Goal: Task Accomplishment & Management: Complete application form

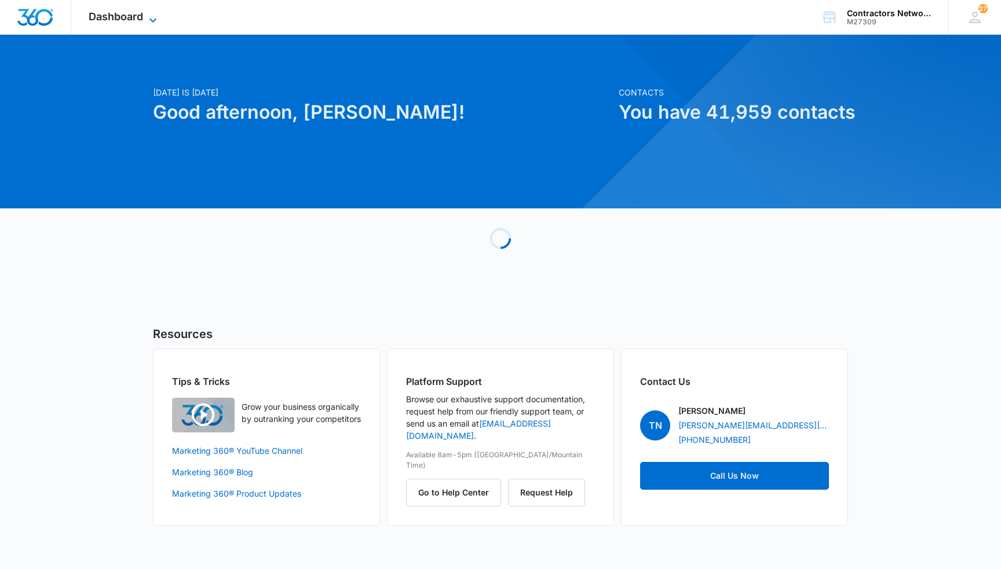
click at [138, 17] on span "Dashboard" at bounding box center [116, 16] width 54 height 12
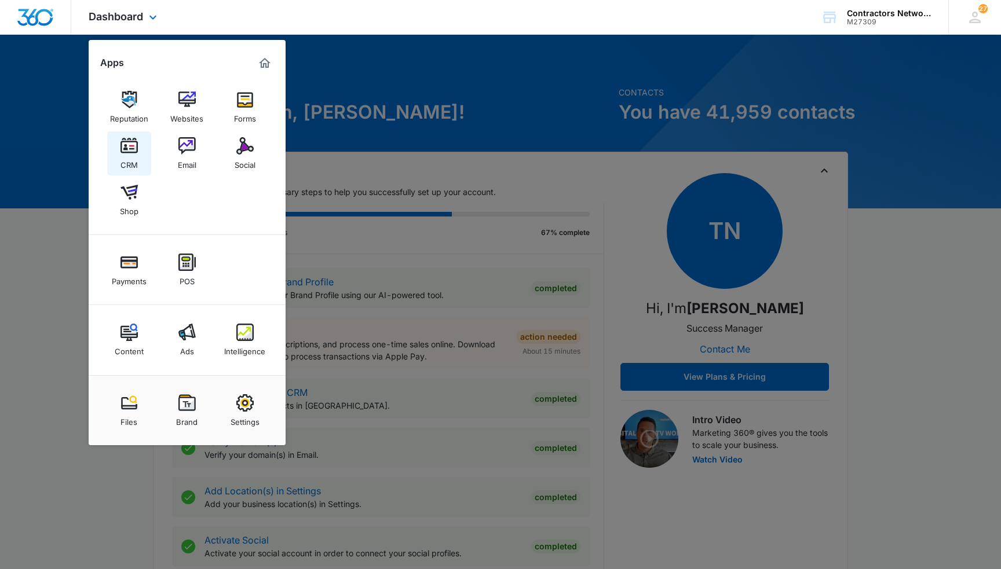
click at [126, 146] on img at bounding box center [128, 145] width 17 height 17
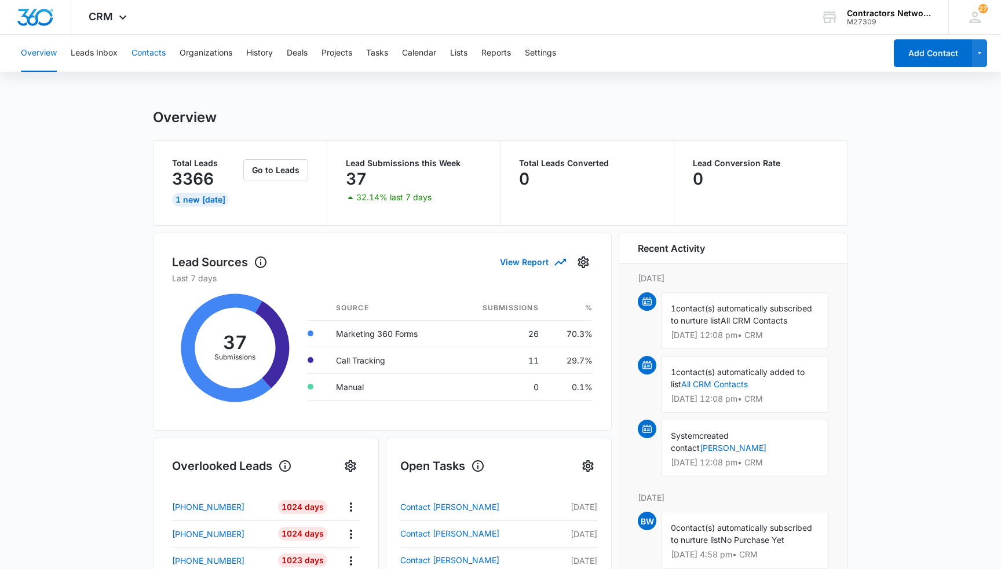
click at [156, 50] on button "Contacts" at bounding box center [148, 53] width 34 height 37
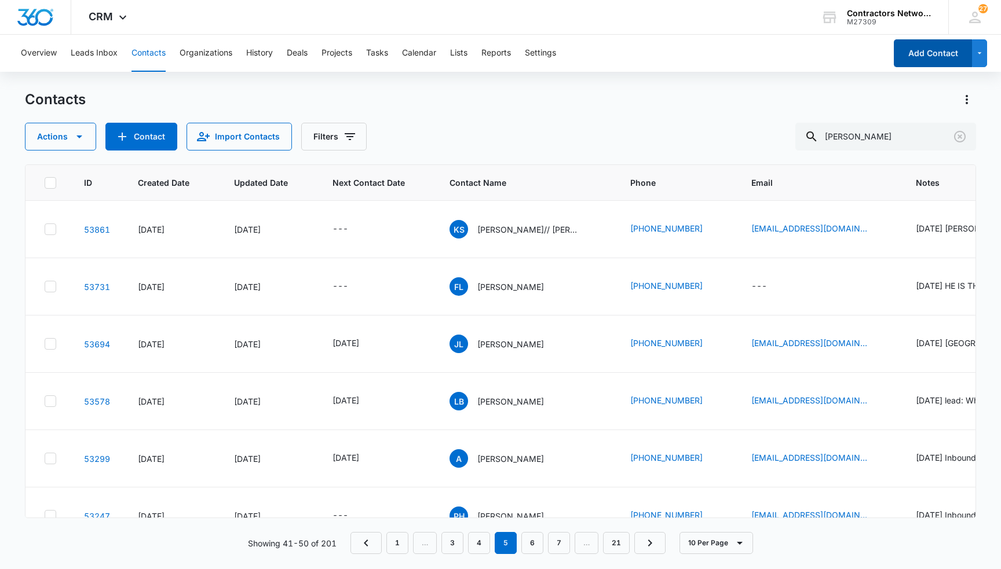
click at [930, 54] on button "Add Contact" at bounding box center [932, 53] width 78 height 28
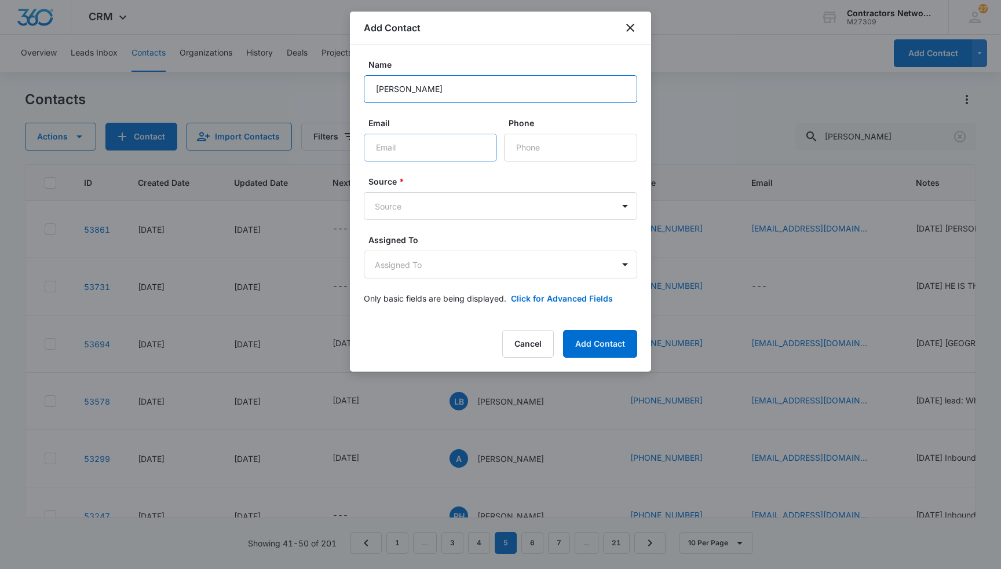
type input "[PERSON_NAME]"
type input "[EMAIL_ADDRESS][DOMAIN_NAME]"
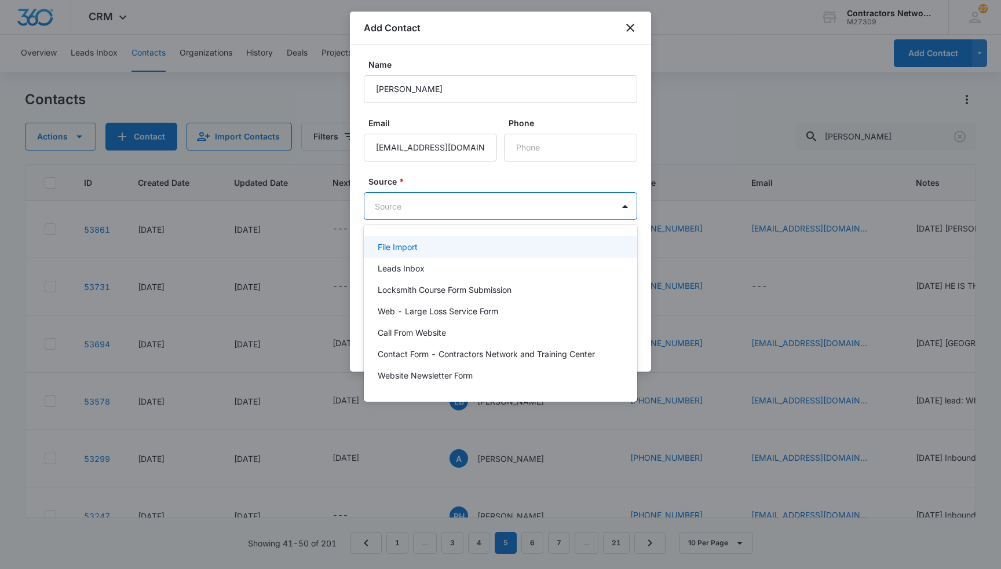
click at [453, 201] on body "CRM Apps Reputation Websites Forms CRM Email Social Shop Payments POS Content A…" at bounding box center [500, 284] width 1001 height 569
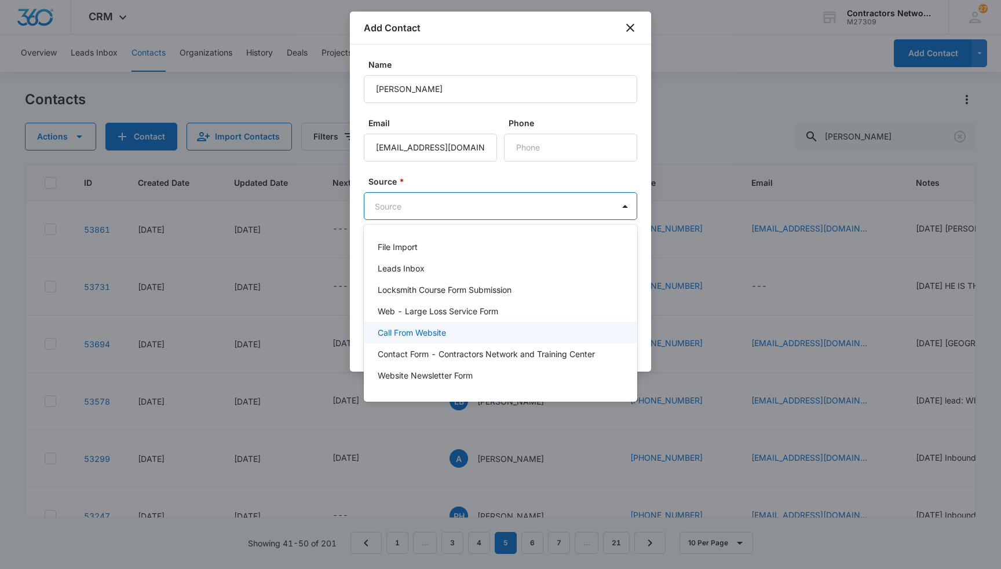
click at [418, 332] on p "Call From Website" at bounding box center [412, 333] width 68 height 12
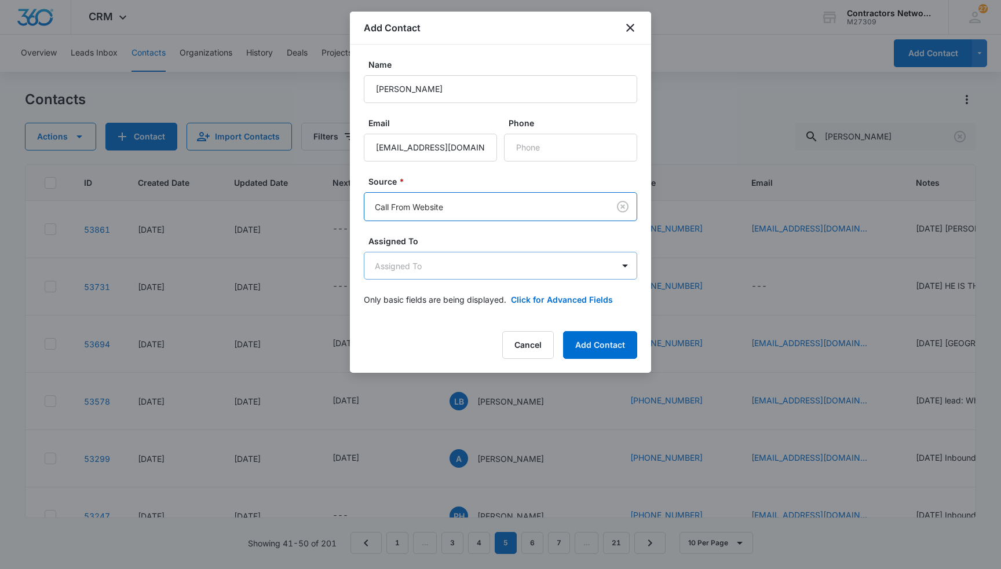
click at [412, 267] on body "CRM Apps Reputation Websites Forms CRM Email Social Shop Payments POS Content A…" at bounding box center [500, 284] width 1001 height 569
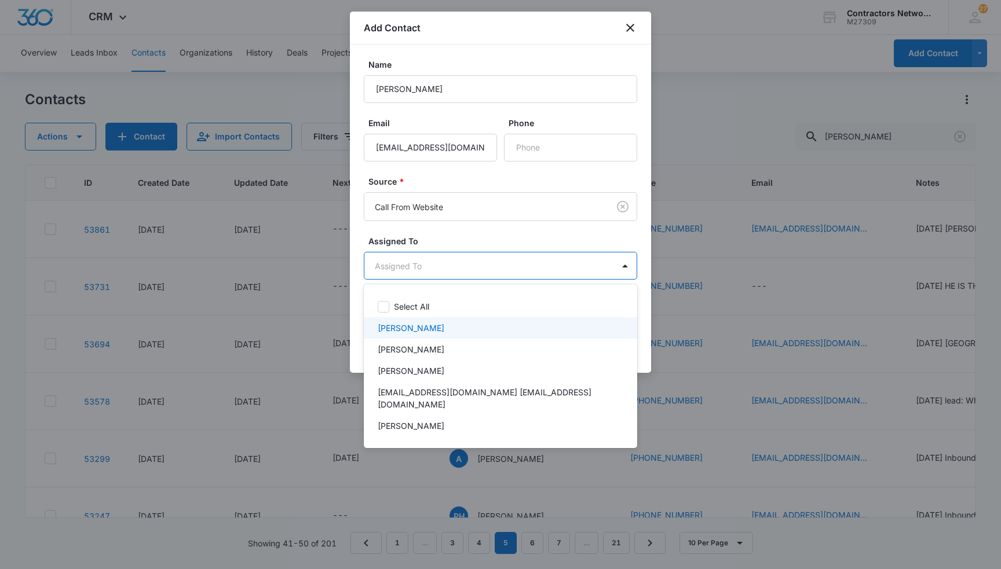
click at [393, 327] on p "[PERSON_NAME]" at bounding box center [411, 328] width 67 height 12
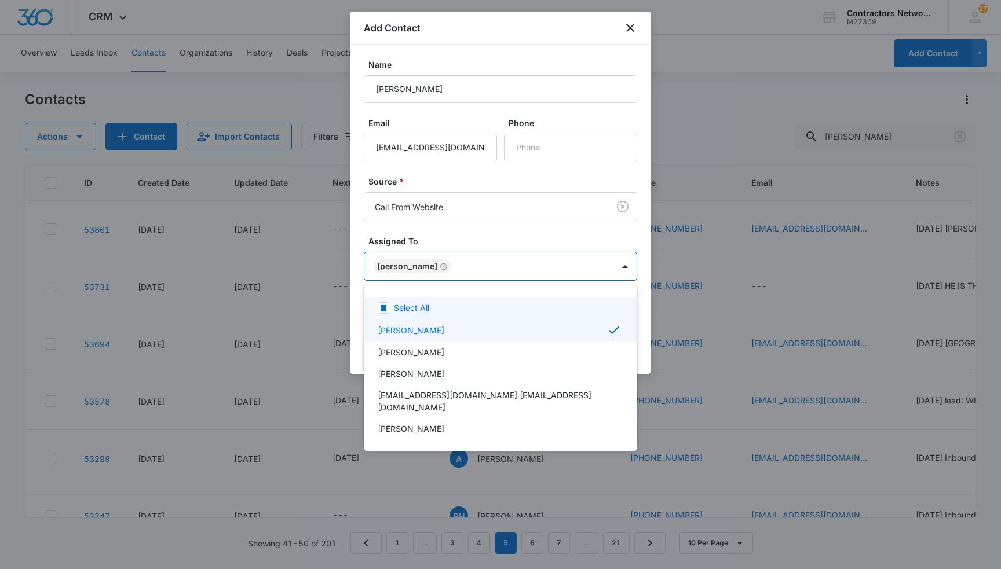
click at [351, 299] on div at bounding box center [500, 284] width 1001 height 569
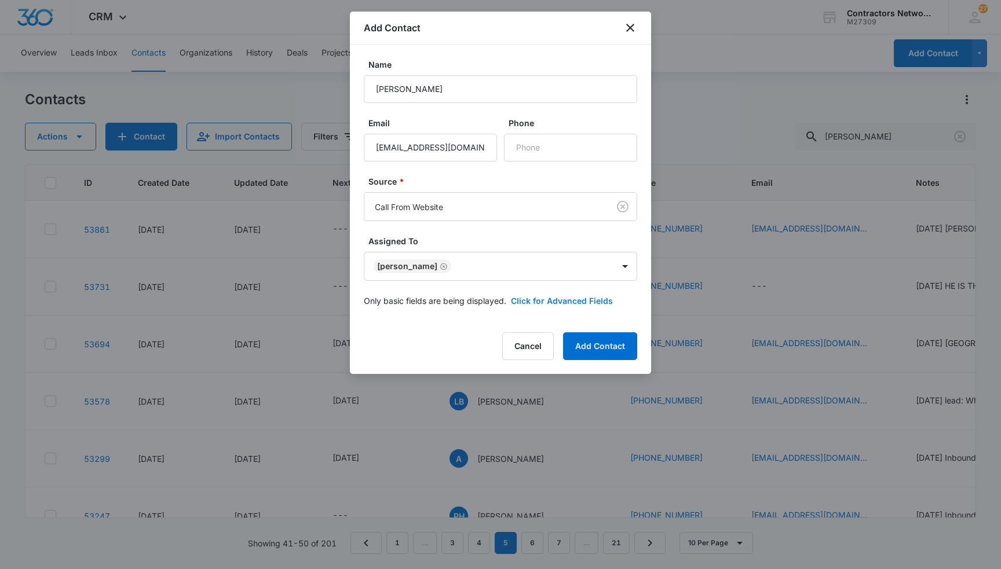
click at [566, 298] on button "Click for Advanced Fields" at bounding box center [562, 301] width 102 height 12
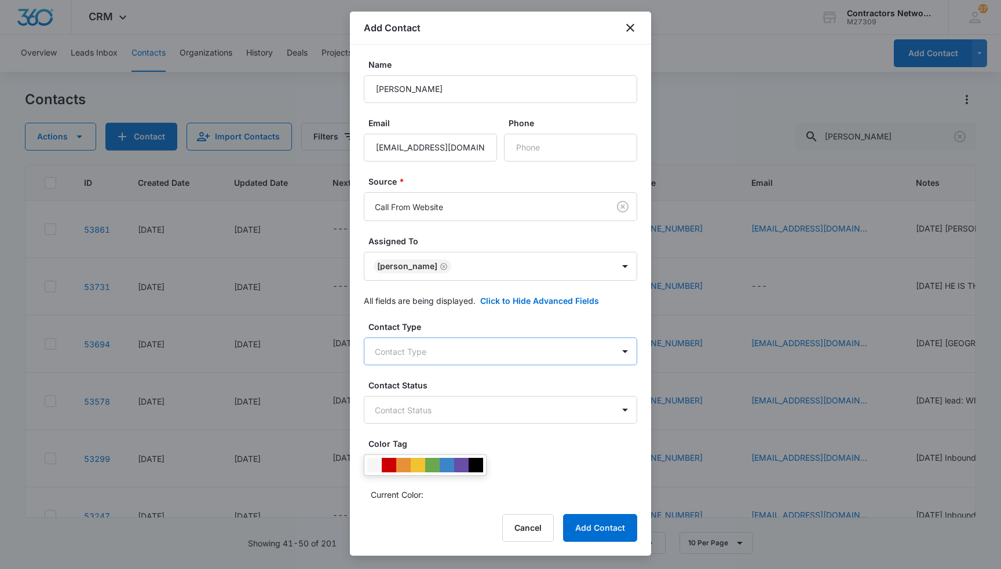
click at [457, 350] on body "CRM Apps Reputation Websites Forms CRM Email Social Shop Payments POS Content A…" at bounding box center [500, 284] width 1001 height 569
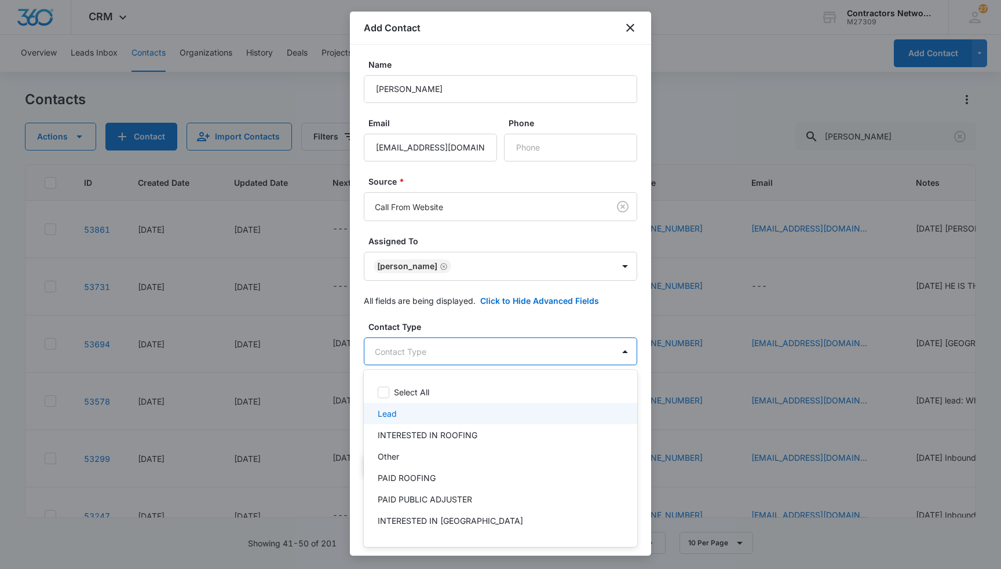
scroll to position [30, 0]
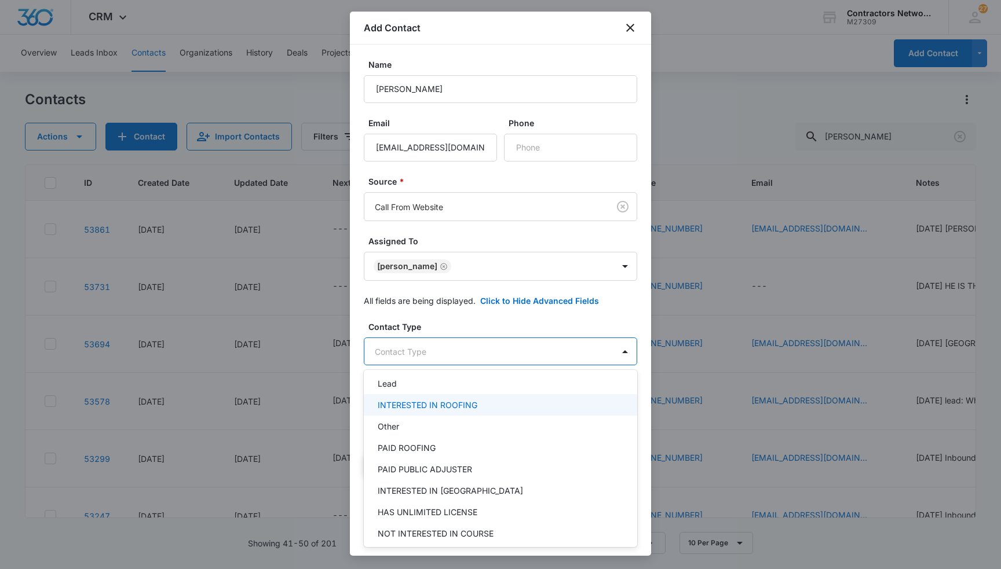
click at [439, 404] on p "INTERESTED IN ROOFING" at bounding box center [428, 405] width 100 height 12
click at [353, 377] on div at bounding box center [500, 284] width 1001 height 569
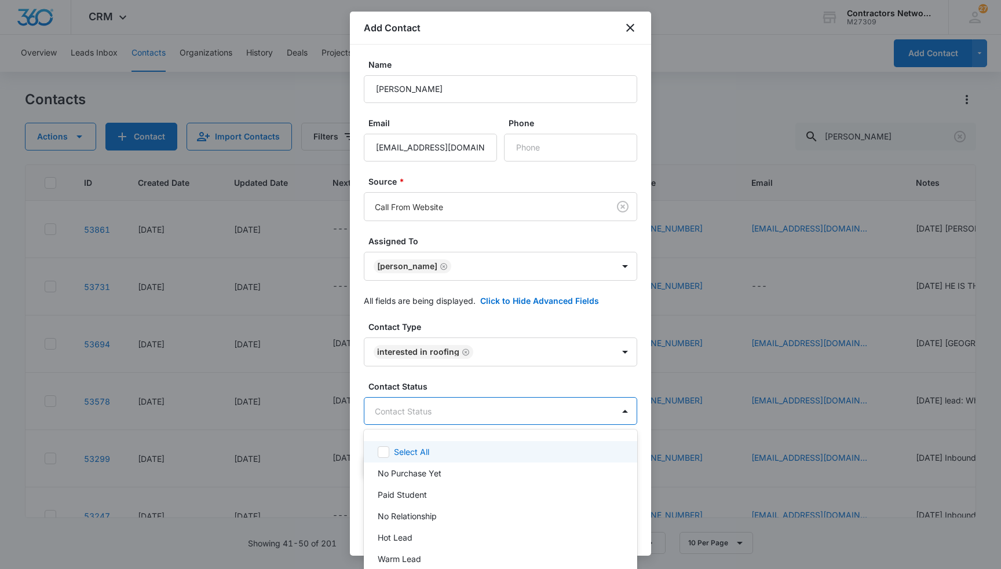
click at [445, 415] on body "CRM Apps Reputation Websites Forms CRM Email Social Shop Payments POS Content A…" at bounding box center [500, 284] width 1001 height 569
click at [417, 474] on p "No Purchase Yet" at bounding box center [410, 473] width 64 height 12
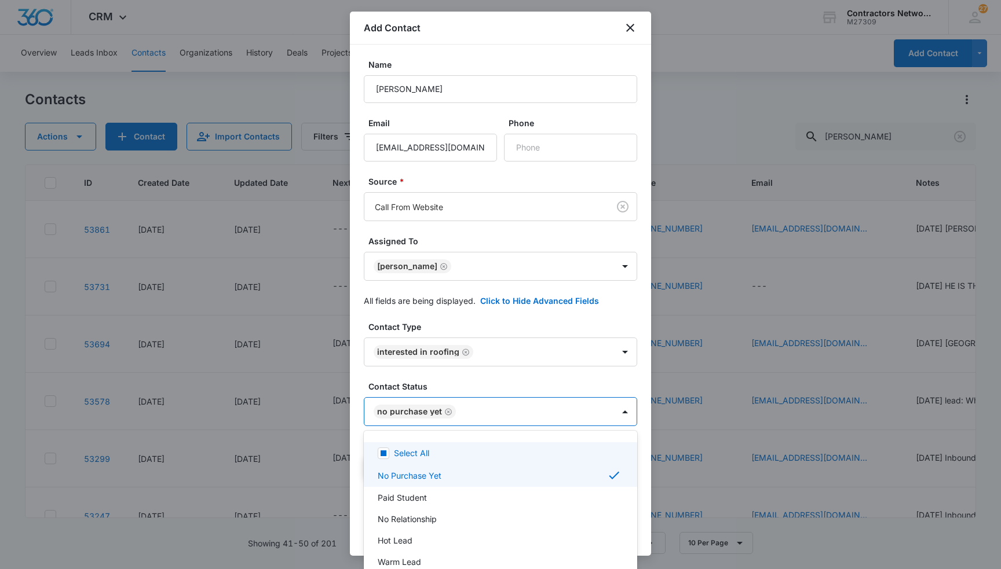
click at [354, 441] on div at bounding box center [500, 284] width 1001 height 569
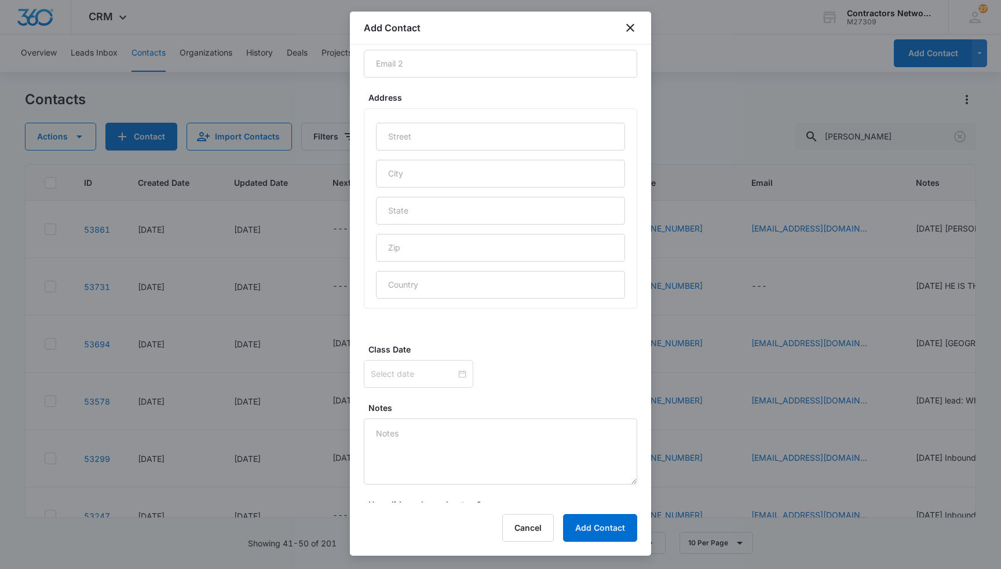
scroll to position [562, 0]
click at [418, 368] on input at bounding box center [413, 367] width 85 height 13
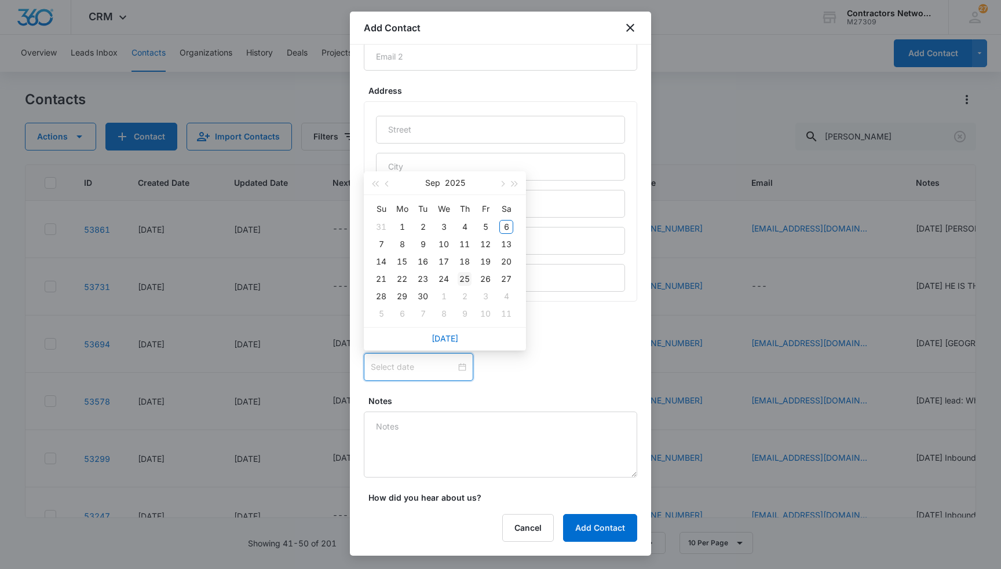
type input "[DATE]"
click at [502, 186] on span "button" at bounding box center [502, 184] width 6 height 6
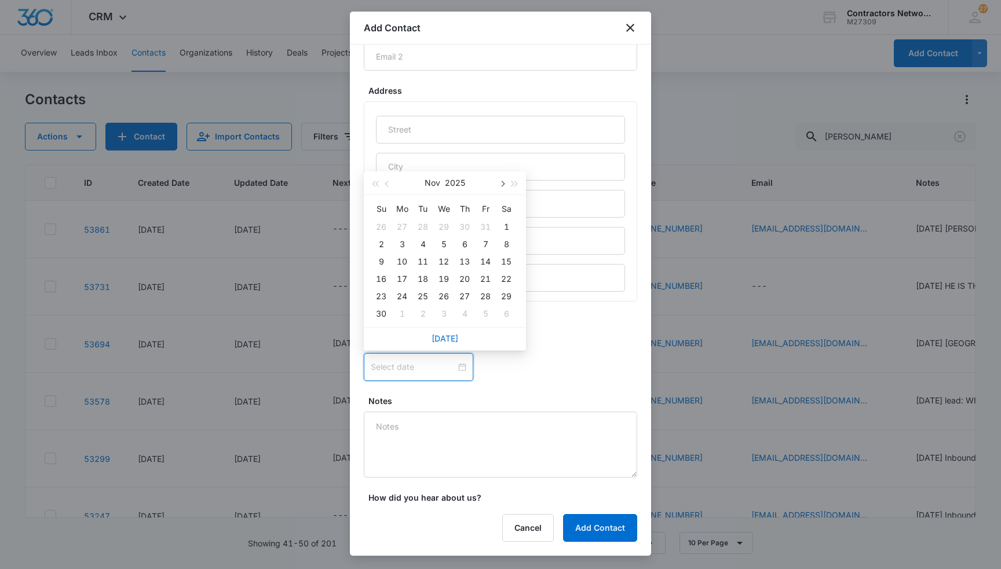
click at [502, 186] on span "button" at bounding box center [502, 184] width 6 height 6
type input "[DATE]"
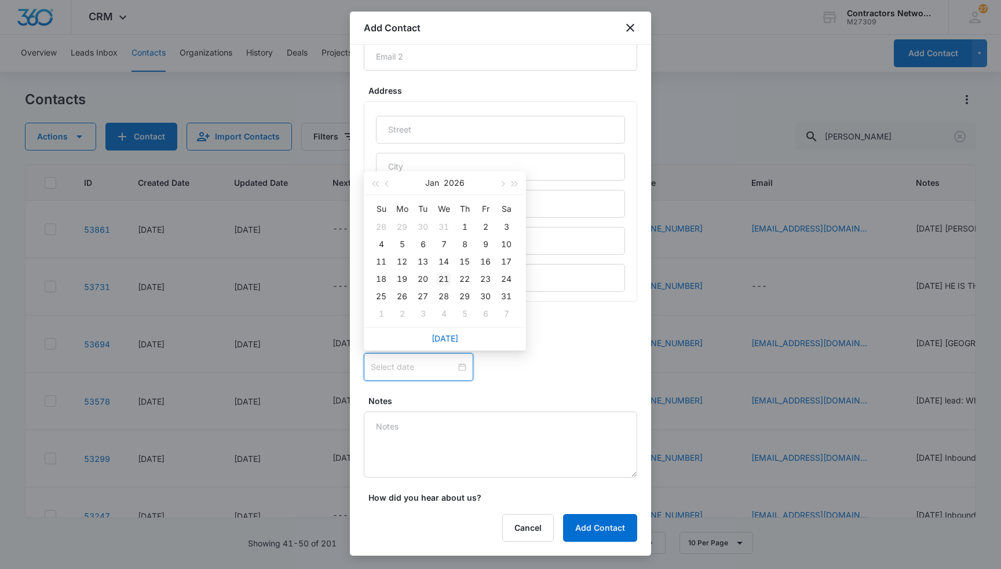
type input "[DATE]"
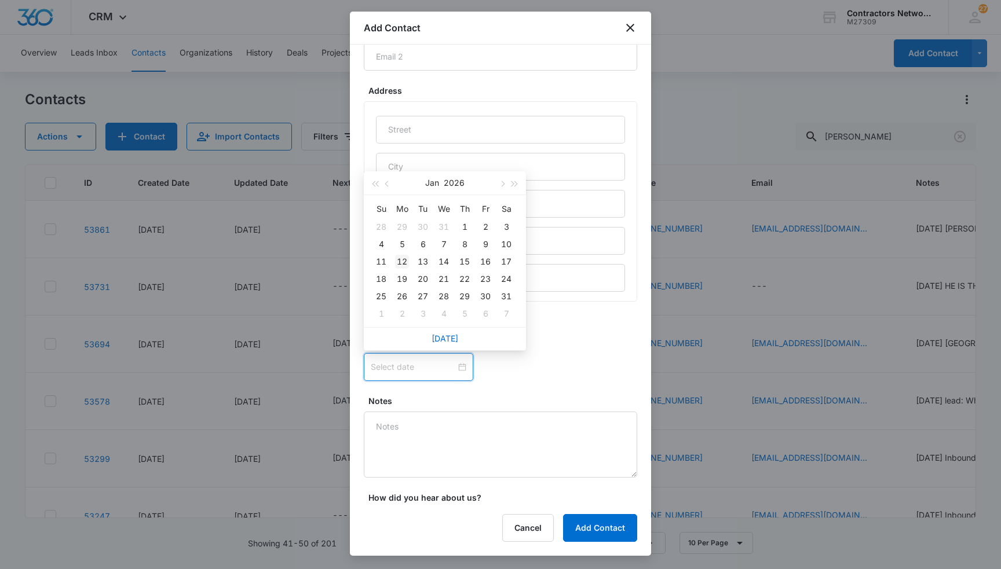
type input "[DATE]"
click at [400, 259] on div "12" at bounding box center [402, 262] width 14 height 14
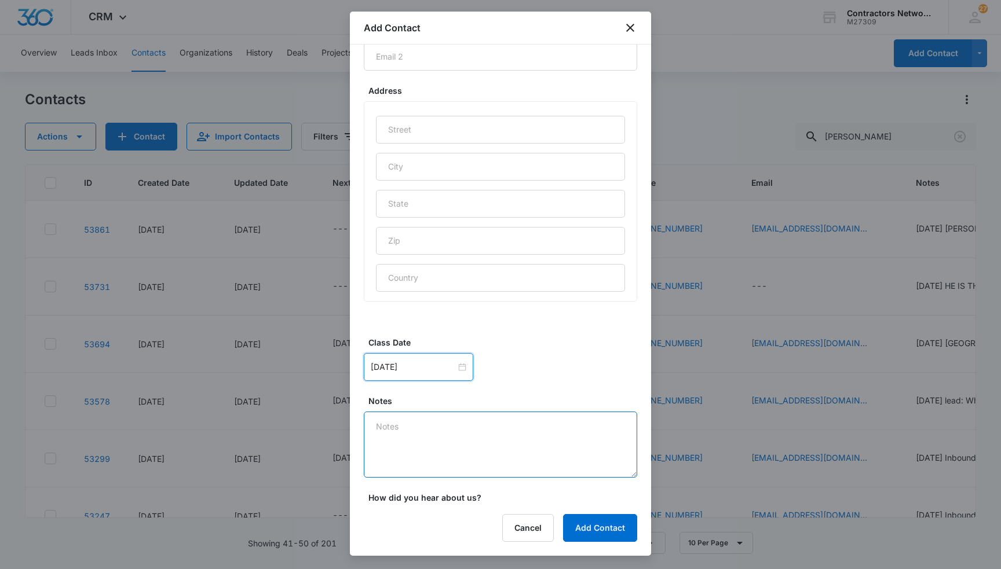
click at [387, 428] on textarea "Notes" at bounding box center [500, 445] width 273 height 66
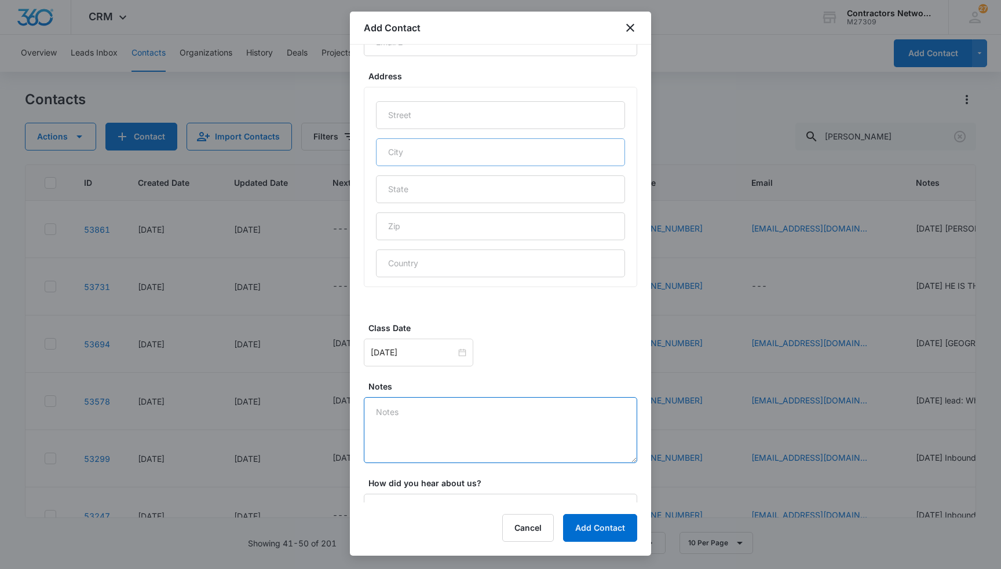
scroll to position [591, 0]
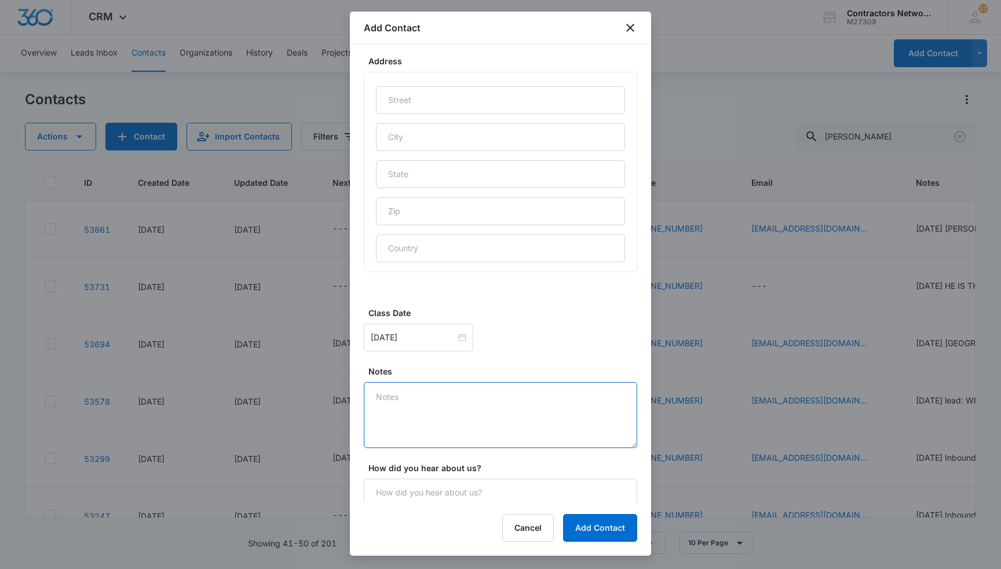
click at [386, 402] on textarea "Notes" at bounding box center [500, 415] width 273 height 66
drag, startPoint x: 459, startPoint y: 178, endPoint x: 381, endPoint y: 177, distance: 77.6
click at [381, 177] on input "Downers Grove" at bounding box center [500, 174] width 249 height 28
type input "Downers Grove"
paste input "Downers Grove"
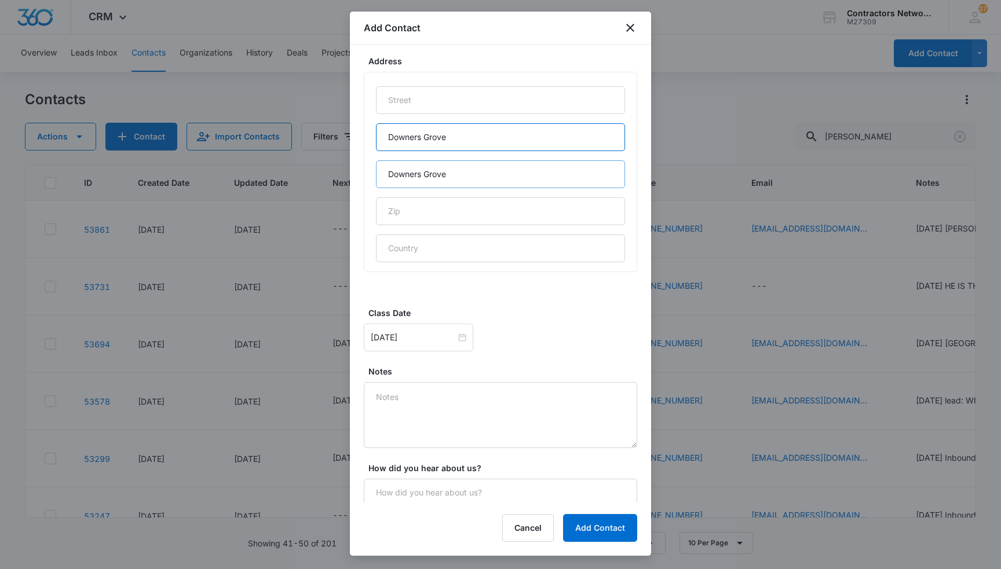
type input "Downers Grove"
drag, startPoint x: 467, startPoint y: 179, endPoint x: 339, endPoint y: 179, distance: 127.4
click at [339, 179] on body "CRM Apps Reputation Websites Forms CRM Email Social Shop Payments POS Content A…" at bounding box center [500, 284] width 1001 height 569
drag, startPoint x: 452, startPoint y: 175, endPoint x: 367, endPoint y: 175, distance: 85.1
click at [367, 175] on div "Downers Grove [GEOGRAPHIC_DATA]" at bounding box center [500, 172] width 273 height 200
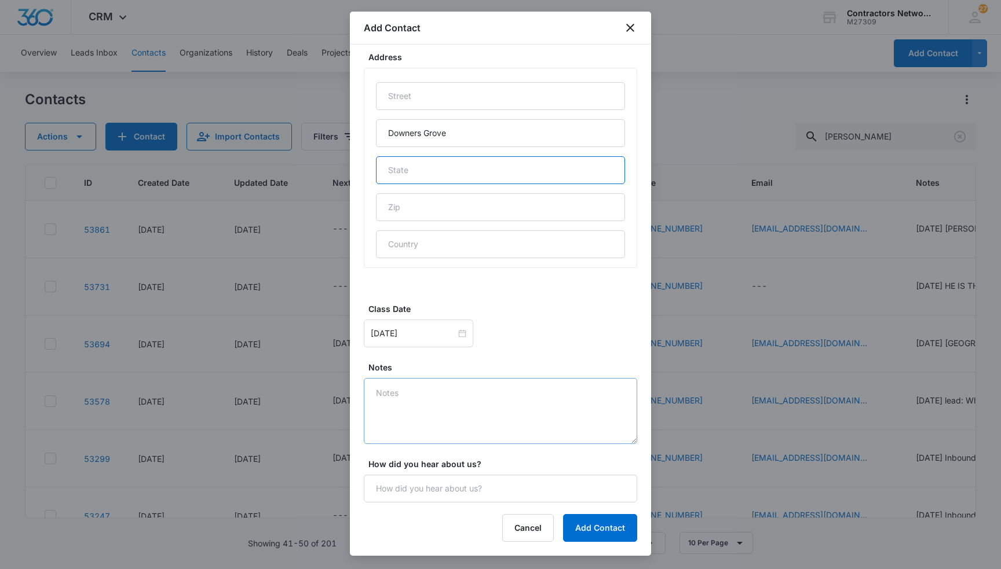
scroll to position [595, 0]
click at [395, 393] on textarea "Notes" at bounding box center [500, 411] width 273 height 66
type textarea "n"
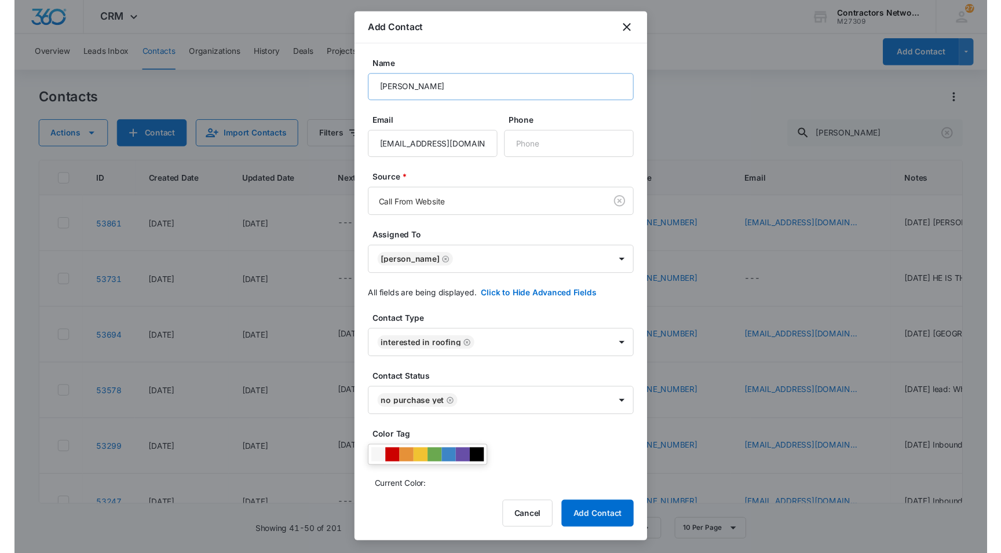
scroll to position [0, 0]
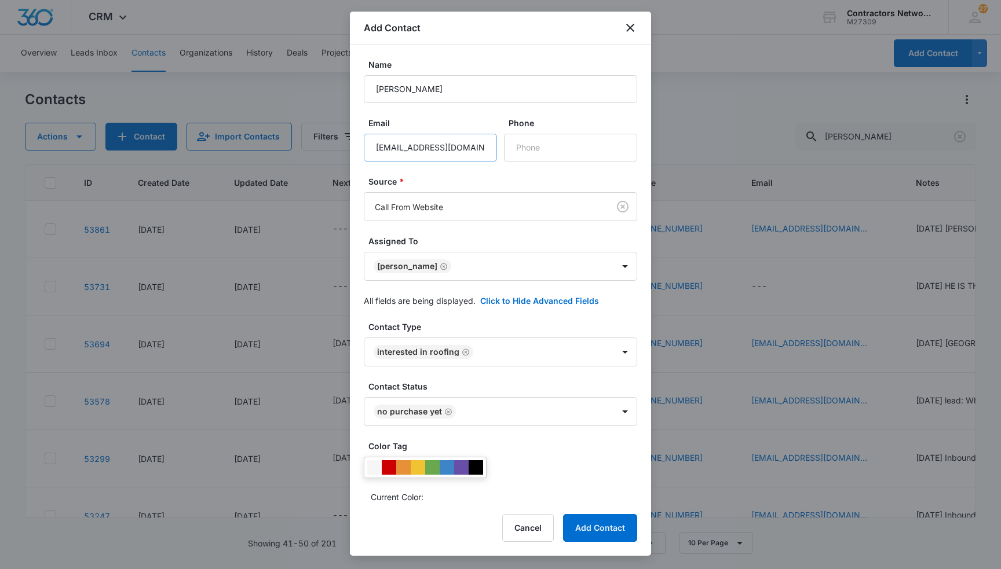
type textarea "No experience. Wants to learn the roofing business. Doorknocking. Or"
drag, startPoint x: 485, startPoint y: 152, endPoint x: 358, endPoint y: 152, distance: 126.8
click at [358, 152] on div "Name [PERSON_NAME] Email [PERSON_NAME][EMAIL_ADDRESS][DOMAIN_NAME] Phone Source…" at bounding box center [500, 274] width 301 height 458
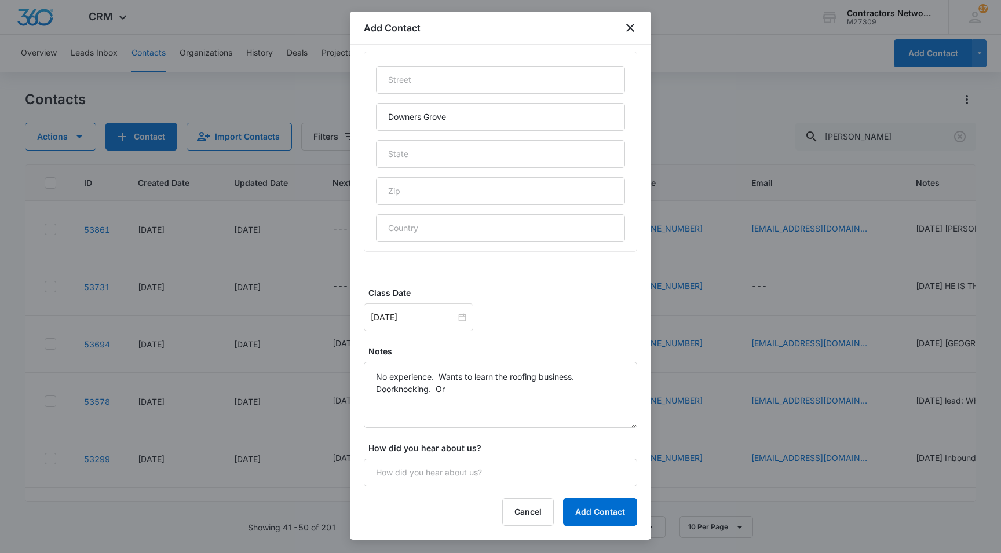
scroll to position [611, 0]
type input "[PHONE_NUMBER]"
click at [468, 390] on textarea "No experience. Wants to learn the roofing business. Doorknocking. Or" at bounding box center [500, 395] width 273 height 66
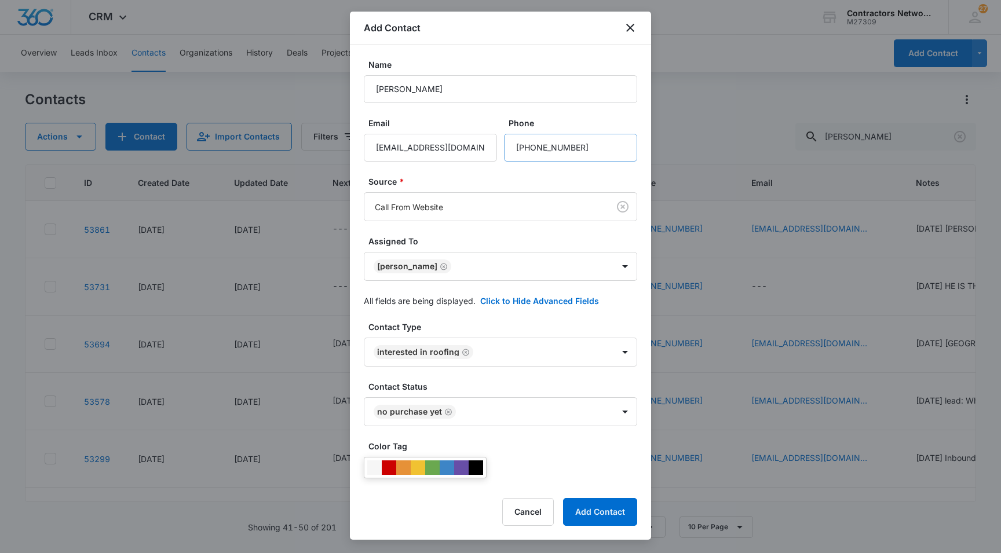
scroll to position [0, 0]
click at [415, 148] on input "[EMAIL_ADDRESS][DOMAIN_NAME]" at bounding box center [430, 148] width 133 height 28
click at [466, 150] on input "[EMAIL_ADDRESS][DOMAIN_NAME]" at bounding box center [430, 148] width 133 height 28
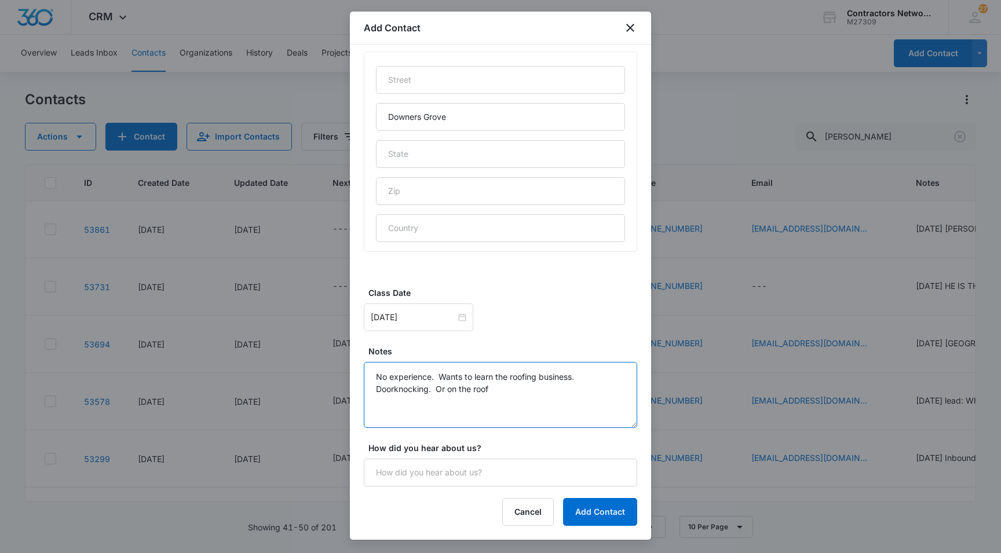
click at [499, 391] on textarea "No experience. Wants to learn the roofing business. Doorknocking. Or on the roof" at bounding box center [500, 395] width 273 height 66
drag, startPoint x: 580, startPoint y: 391, endPoint x: 601, endPoint y: 391, distance: 20.8
click at [601, 391] on textarea "No experience. Wants to learn the roofing business. Doorknocking. Or on the roo…" at bounding box center [500, 395] width 273 height 66
type textarea "No experience. Wants to learn the roofing business. Doorknocking. Or on the roo…"
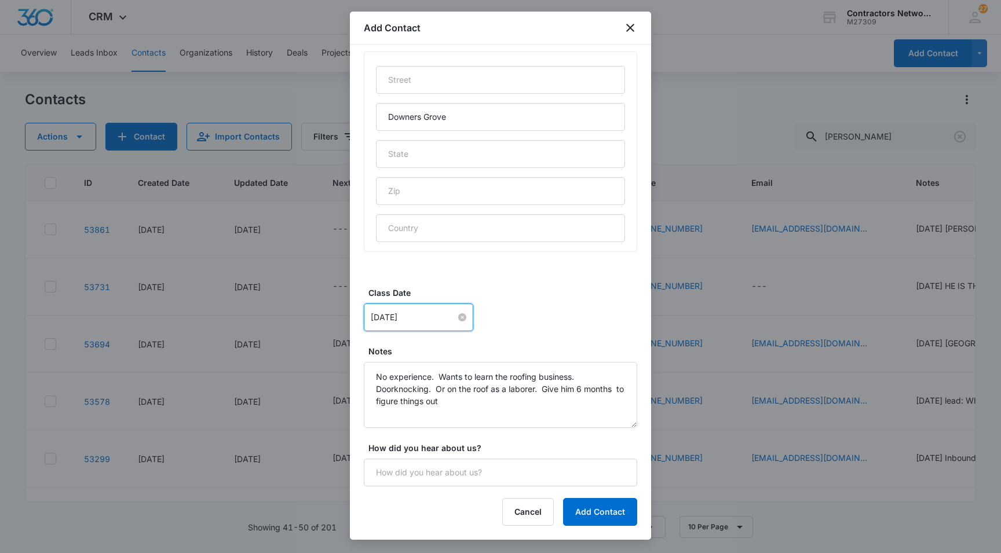
click at [416, 321] on input "[DATE]" at bounding box center [413, 317] width 85 height 13
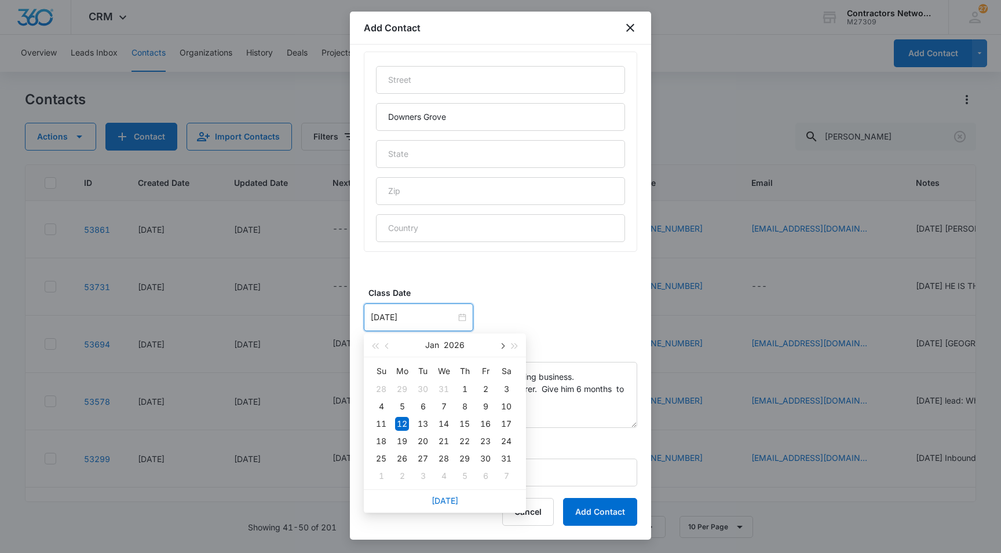
click at [502, 346] on span "button" at bounding box center [502, 346] width 6 height 6
type input "[DATE]"
click at [398, 387] on div "2" at bounding box center [402, 389] width 14 height 14
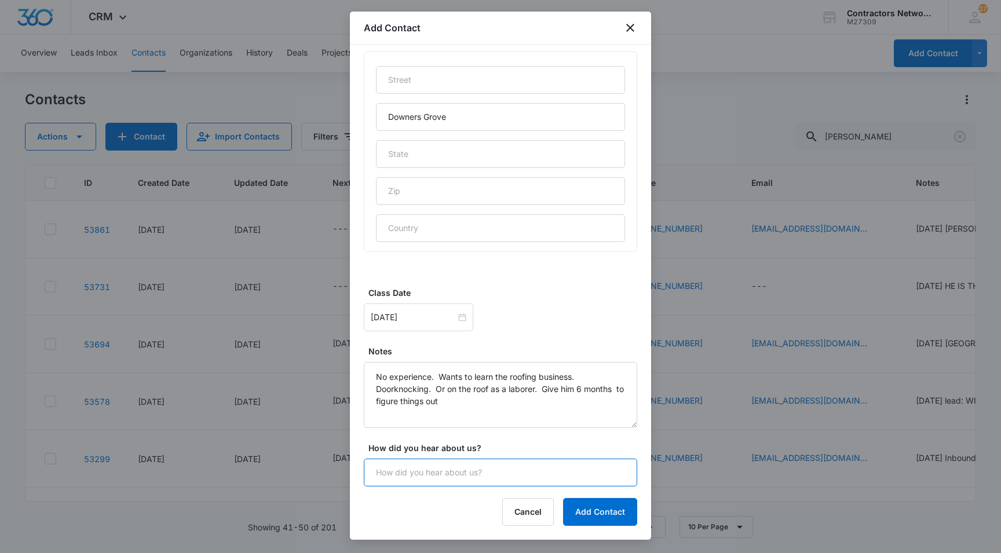
click at [415, 467] on input "How did you hear about us?" at bounding box center [500, 473] width 273 height 28
type input "web"
click at [603, 508] on button "Add Contact" at bounding box center [600, 512] width 74 height 28
